Goal: Task Accomplishment & Management: Manage account settings

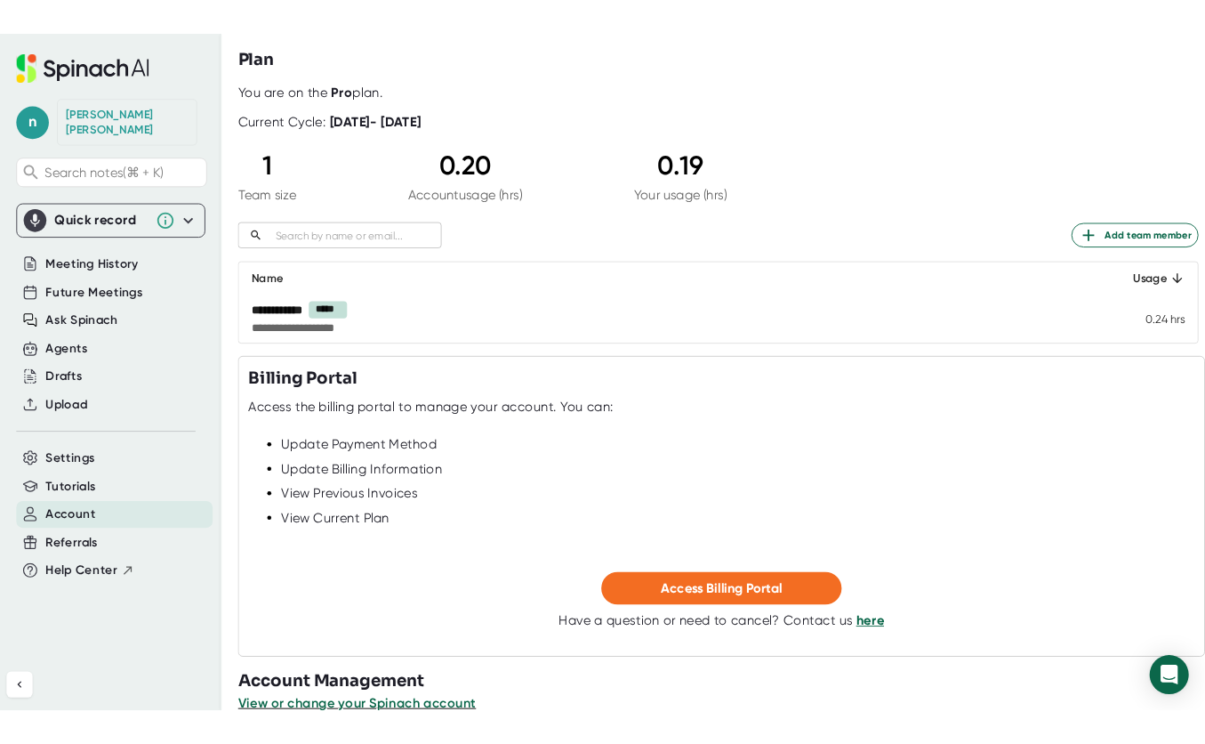
scroll to position [89, 0]
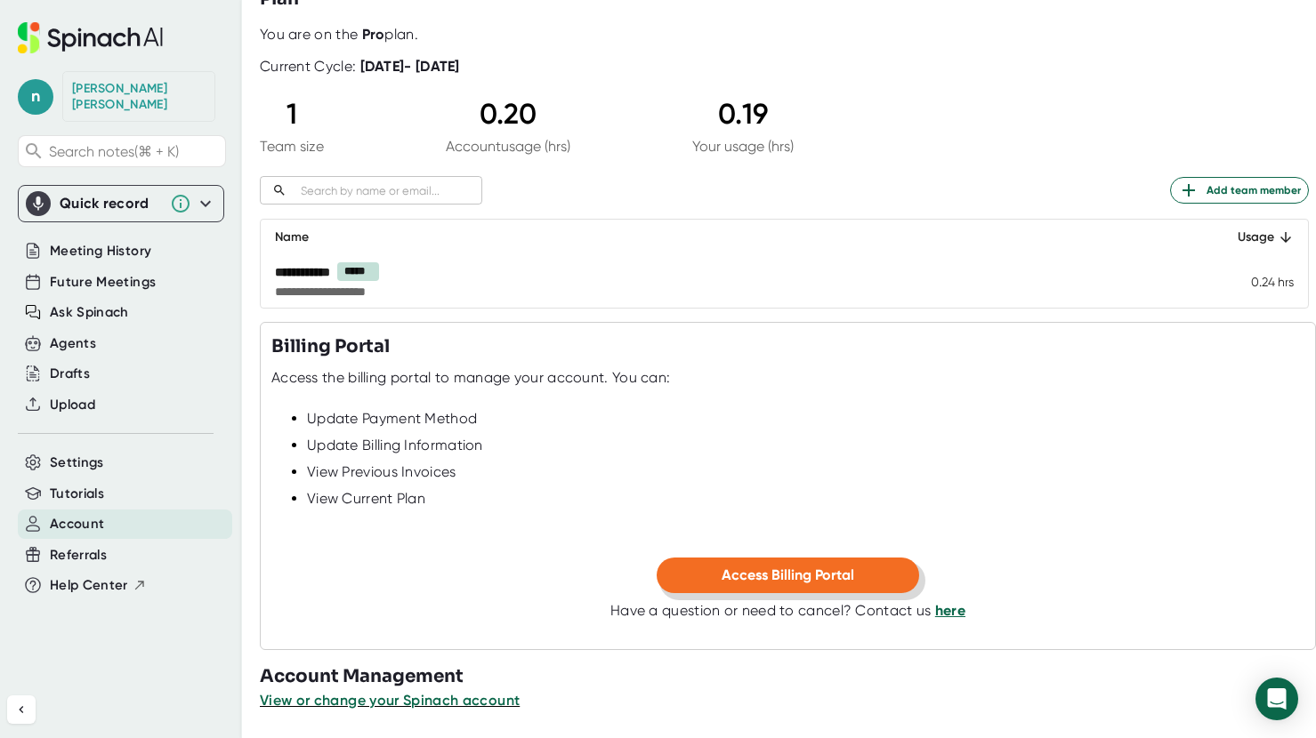
click at [742, 568] on span "Access Billing Portal" at bounding box center [788, 575] width 133 height 17
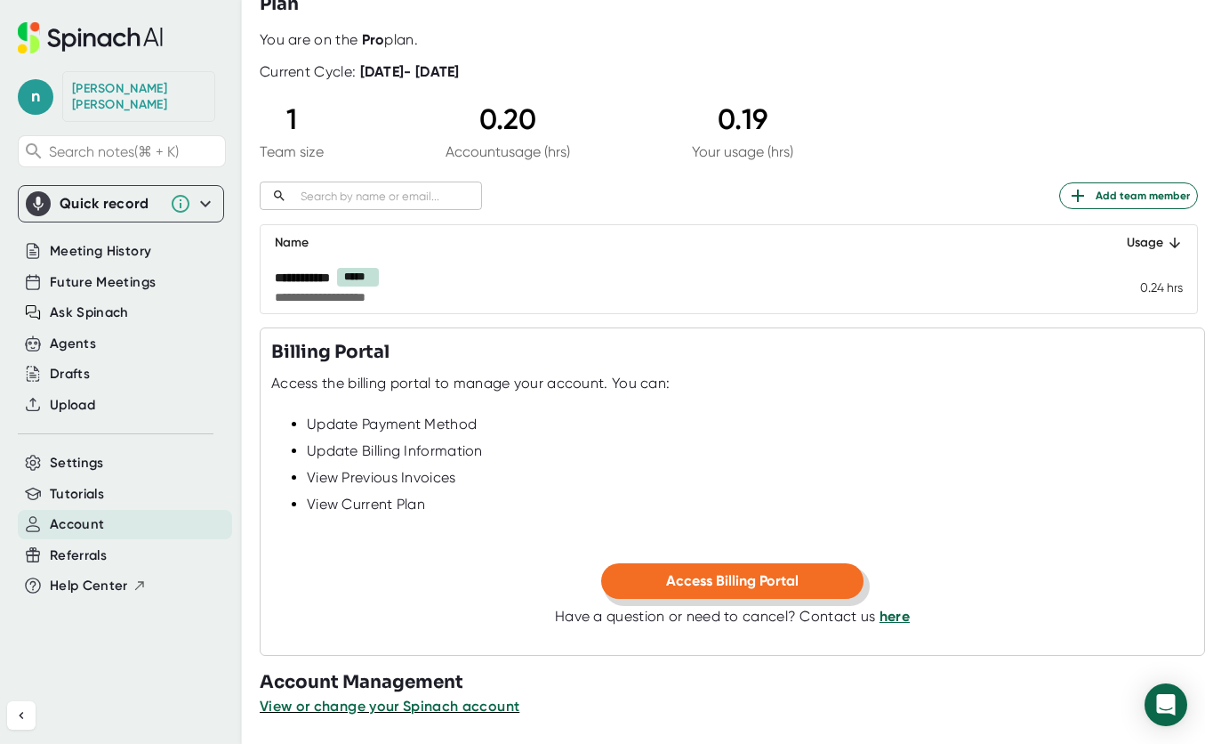
scroll to position [84, 0]
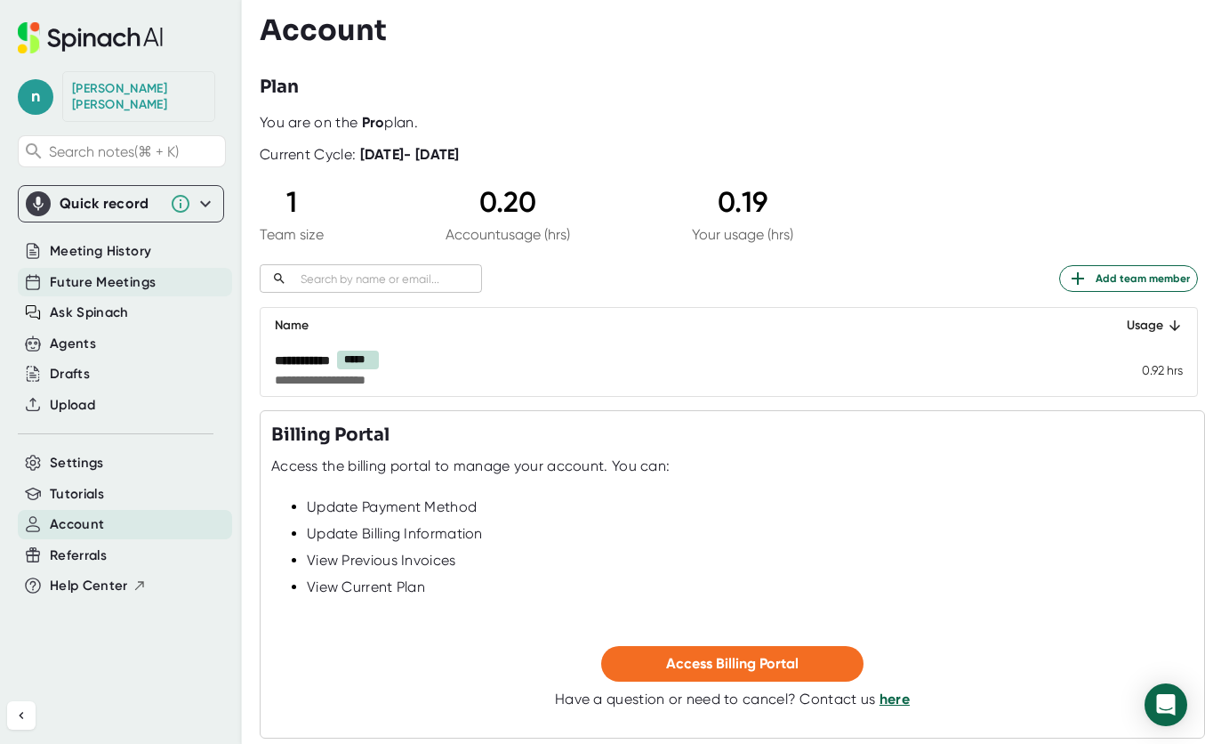
click at [115, 272] on span "Future Meetings" at bounding box center [103, 282] width 106 height 20
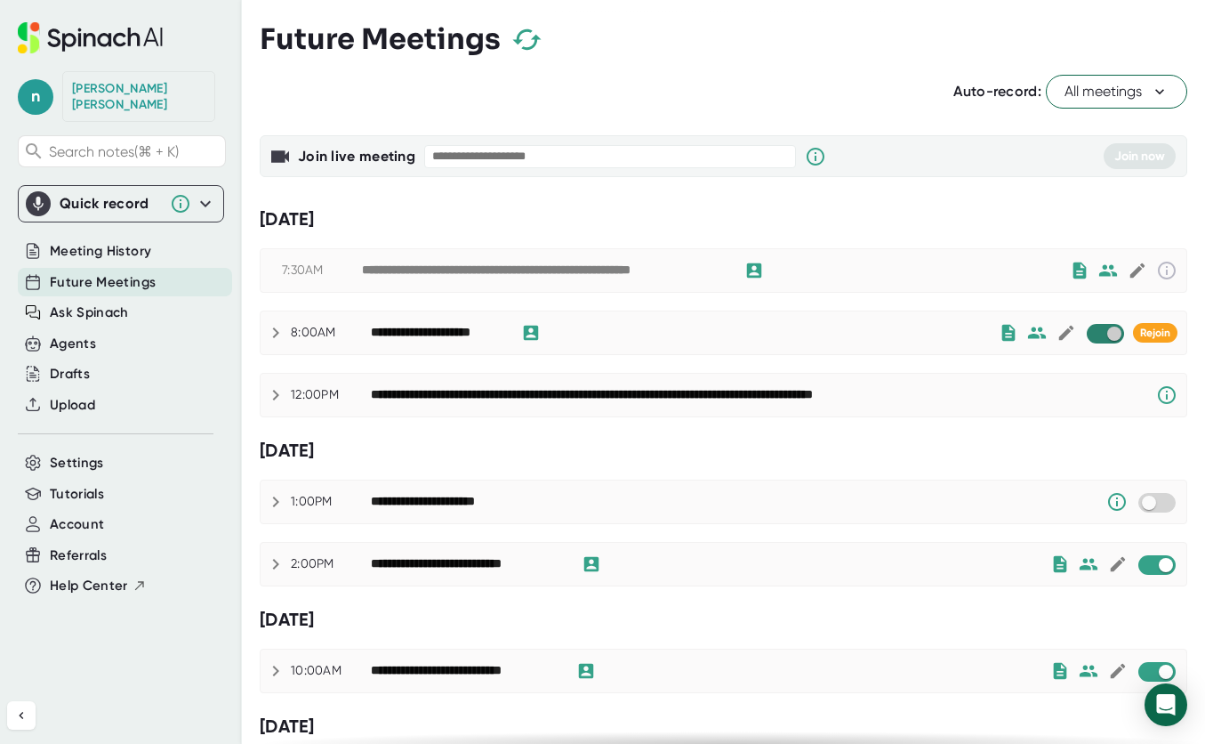
click at [1098, 334] on input "checkbox" at bounding box center [1114, 334] width 51 height 16
checkbox input "true"
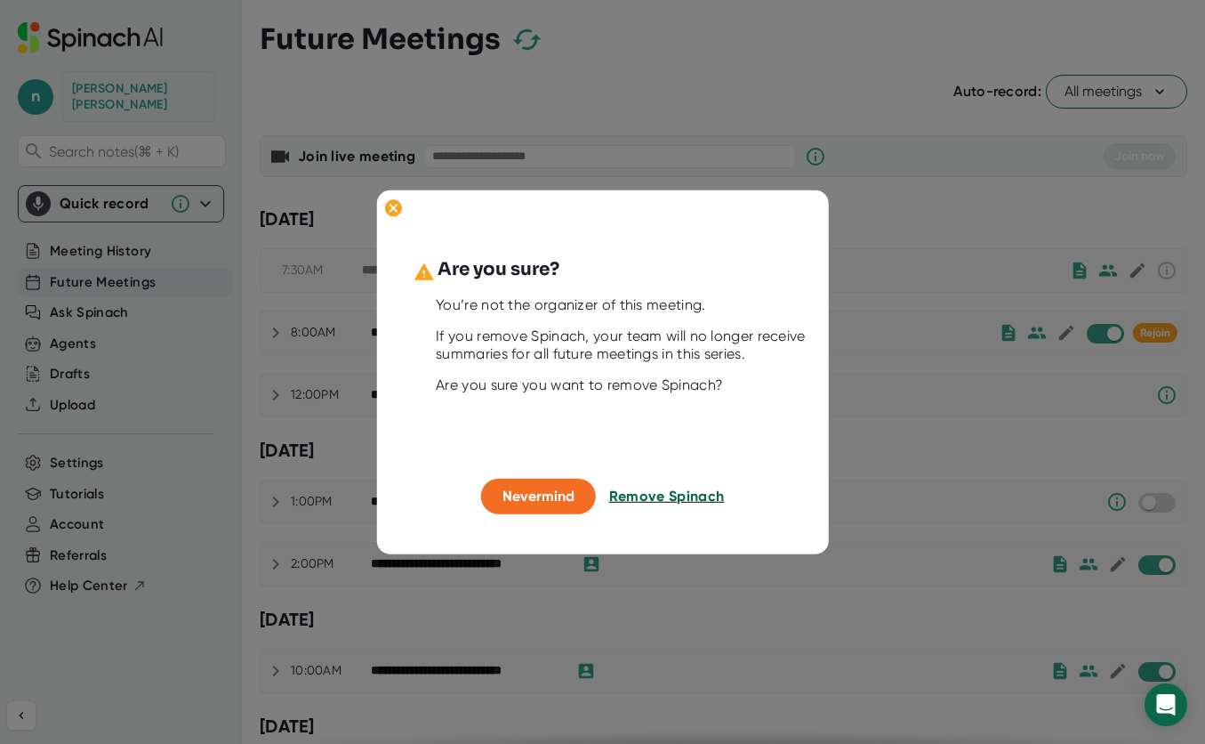
click at [674, 502] on span "Remove Spinach" at bounding box center [667, 496] width 116 height 17
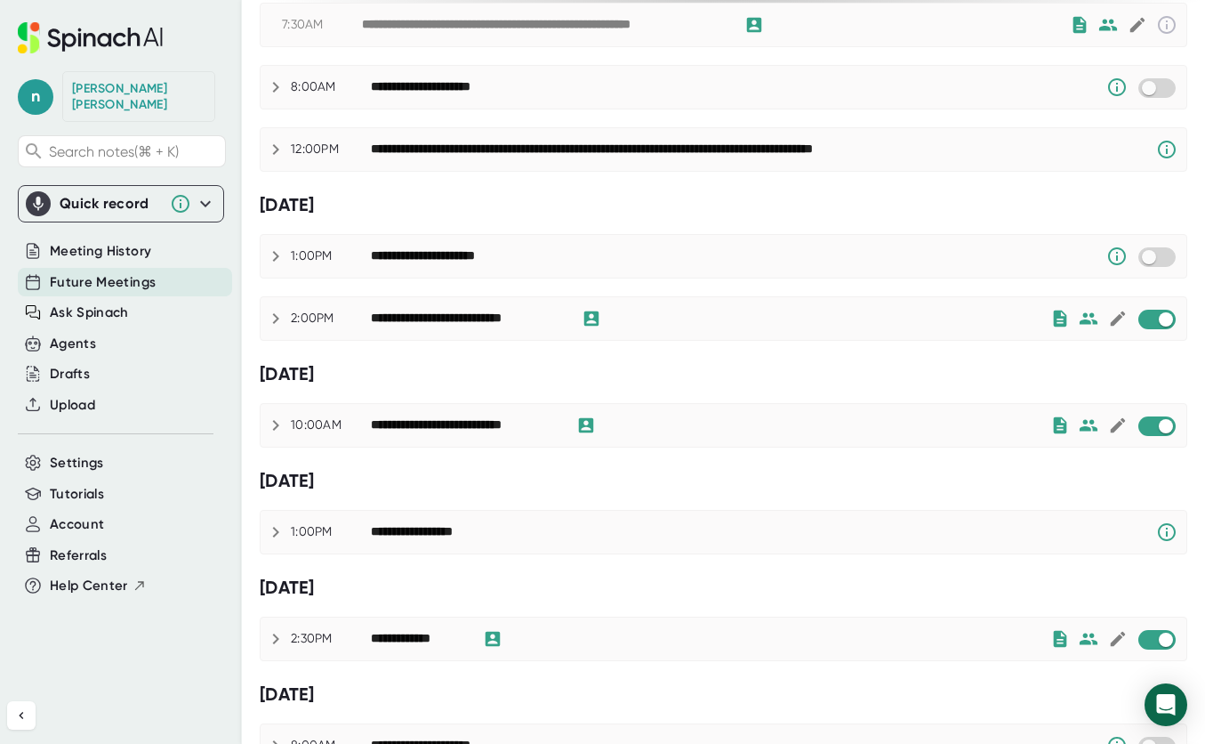
scroll to position [246, 0]
click at [1149, 426] on input "checkbox" at bounding box center [1166, 425] width 51 height 16
checkbox input "true"
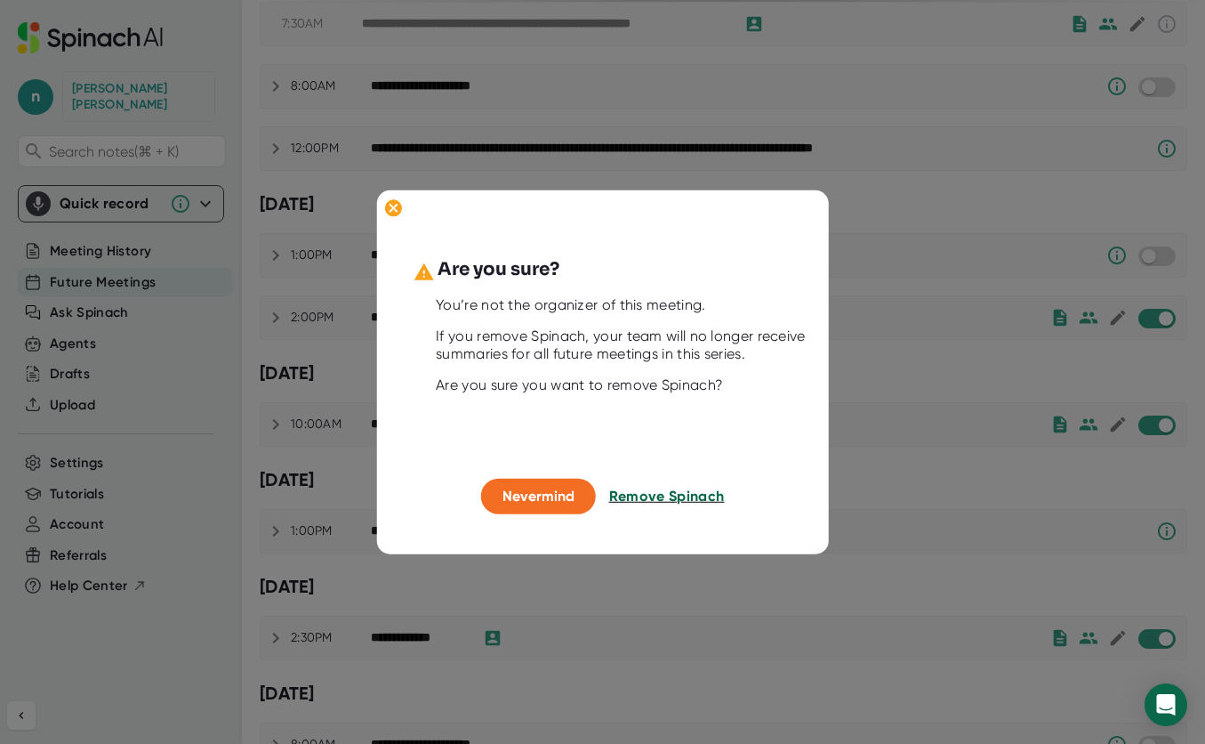
click at [625, 501] on span "Remove Spinach" at bounding box center [667, 496] width 116 height 17
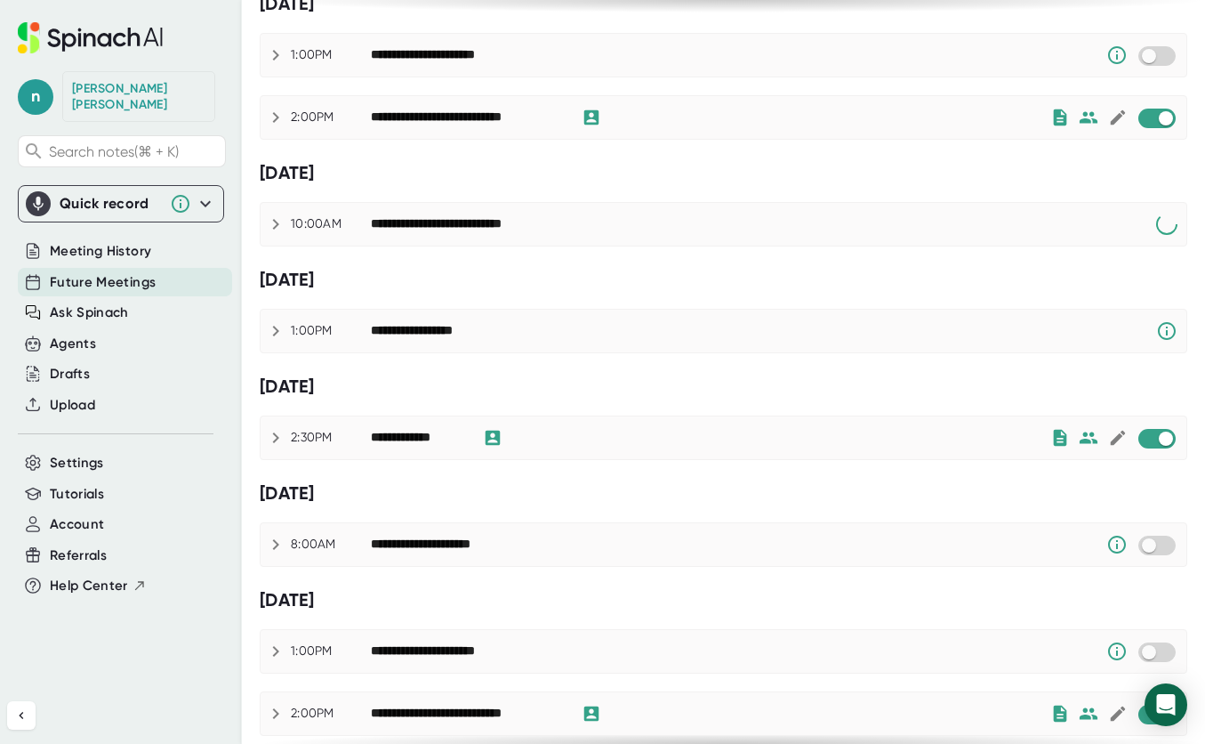
scroll to position [451, 0]
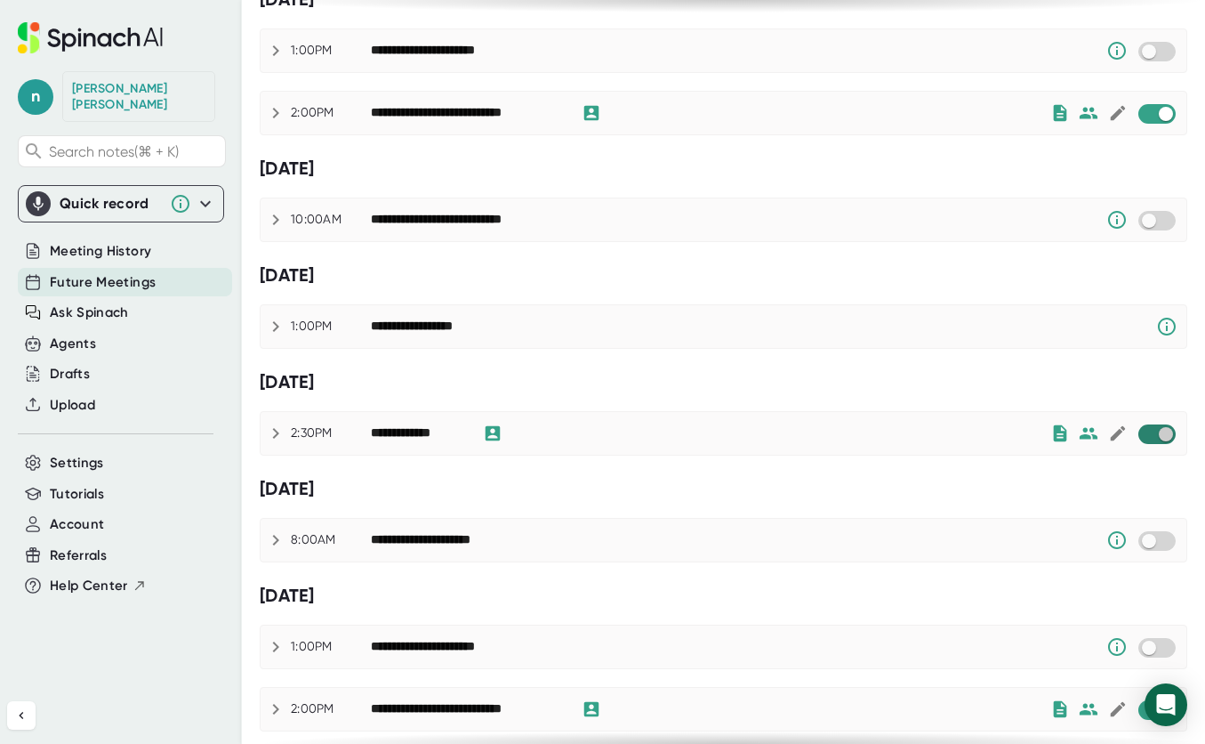
click at [1146, 437] on input "checkbox" at bounding box center [1166, 434] width 51 height 16
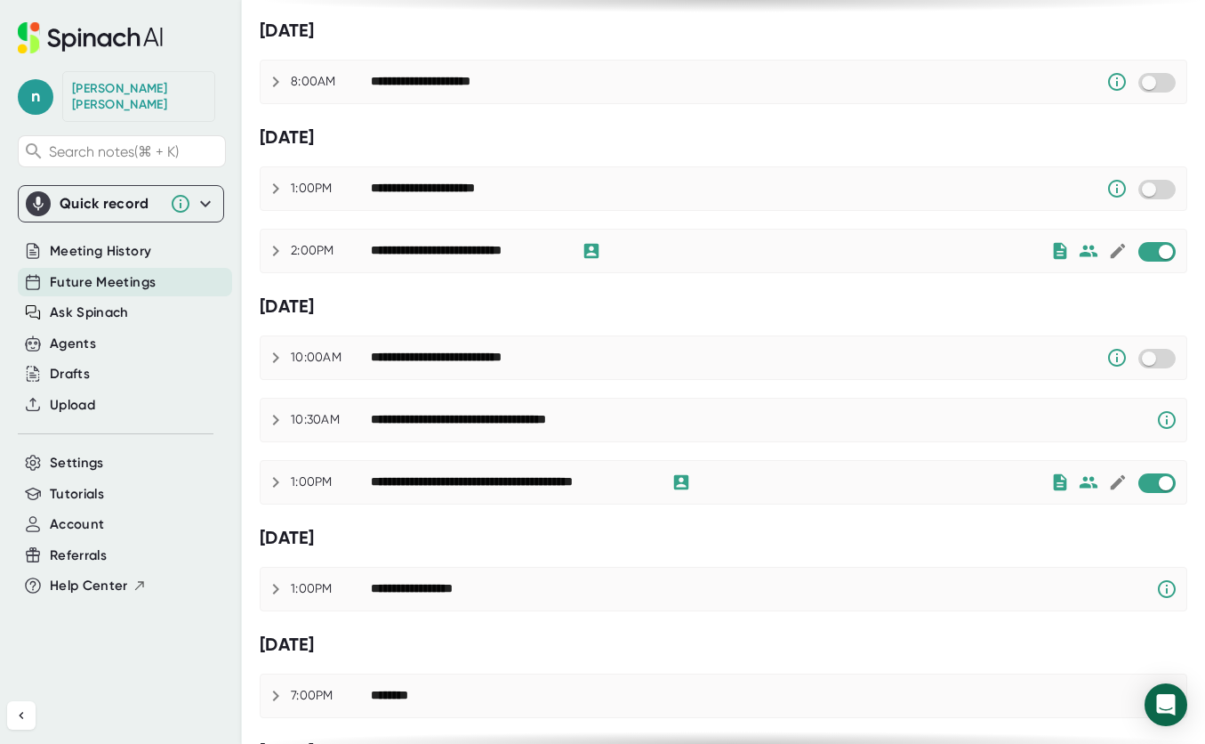
scroll to position [911, 0]
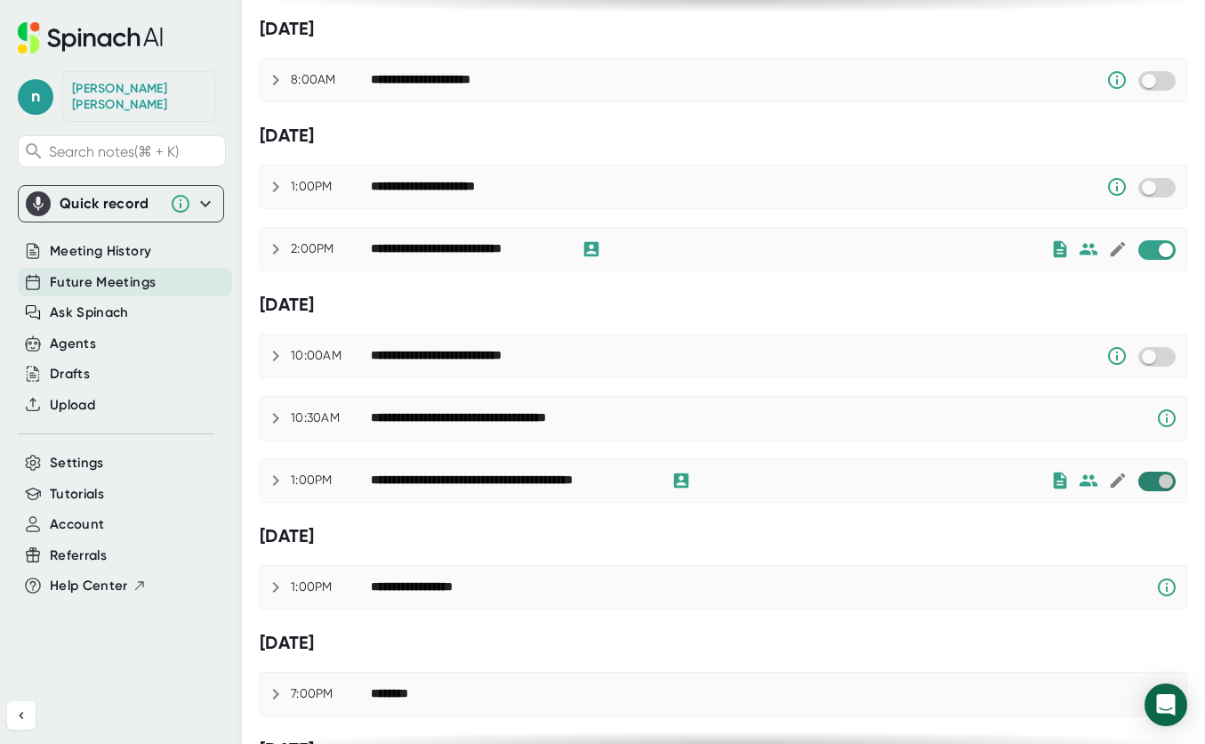
click at [1142, 485] on input "checkbox" at bounding box center [1166, 481] width 51 height 16
checkbox input "true"
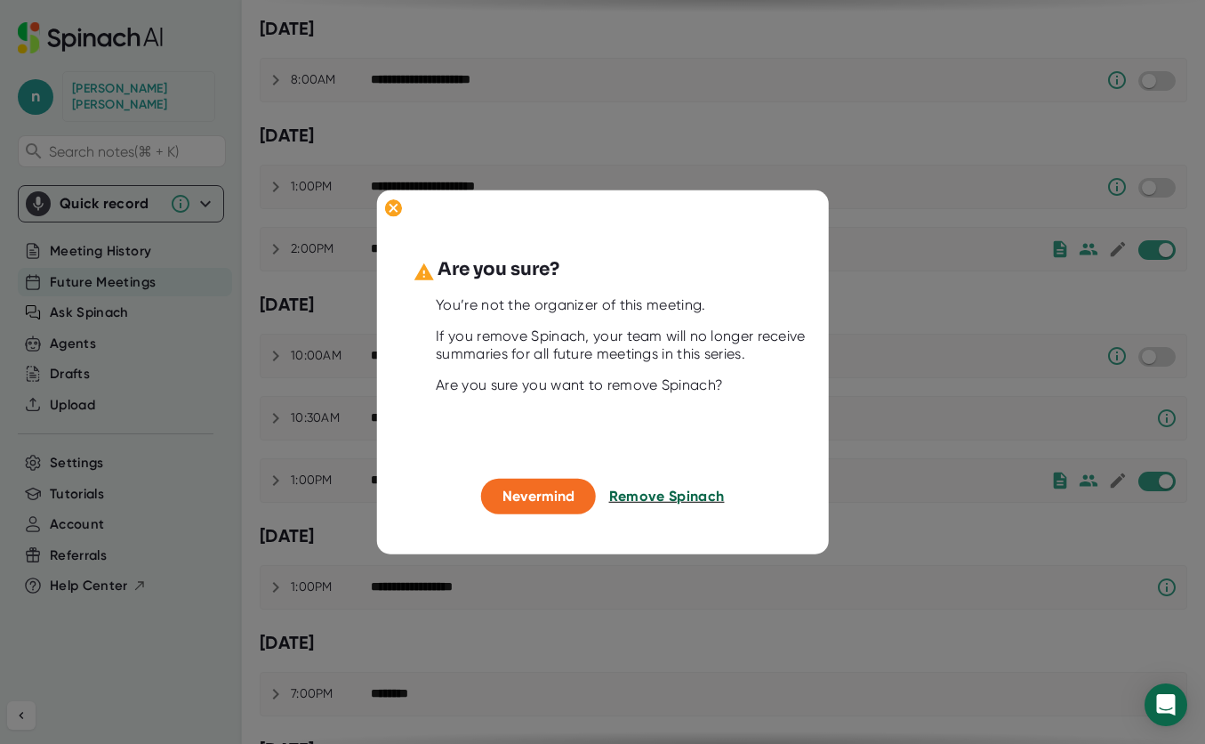
click at [676, 496] on span "Remove Spinach" at bounding box center [667, 496] width 116 height 17
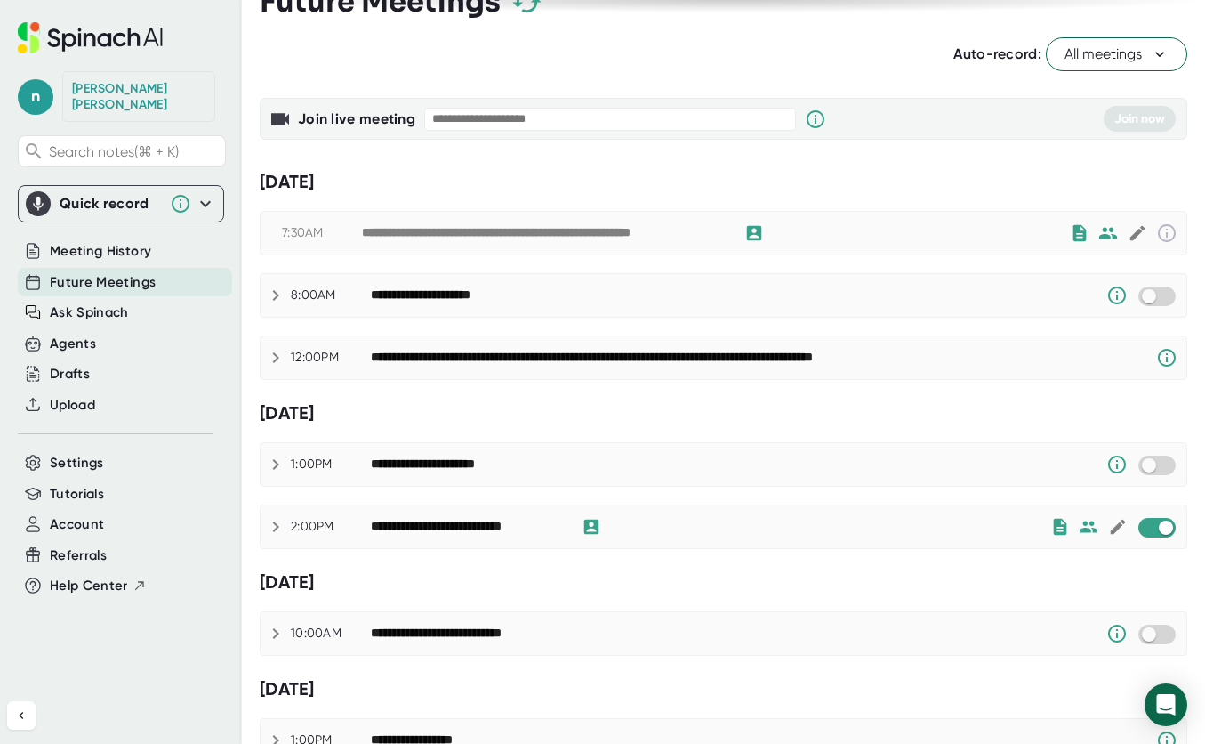
scroll to position [0, 0]
